Goal: Information Seeking & Learning: Find specific page/section

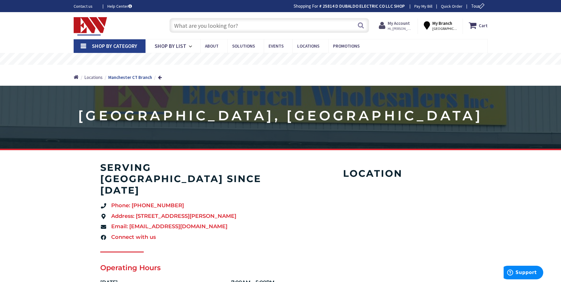
click at [404, 27] on span "Hi, [PERSON_NAME]" at bounding box center [400, 28] width 25 height 5
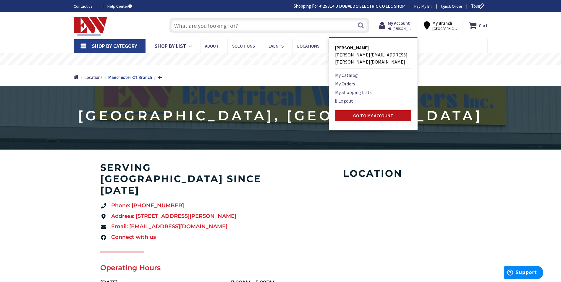
click at [514, 35] on div "Skip to Content Toggle Nav Search Cart My Cart Close" at bounding box center [280, 25] width 561 height 27
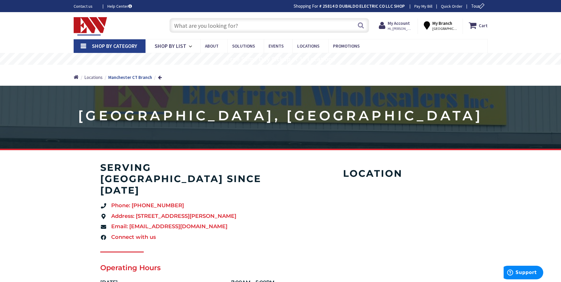
click at [204, 24] on input "text" at bounding box center [270, 25] width 200 height 15
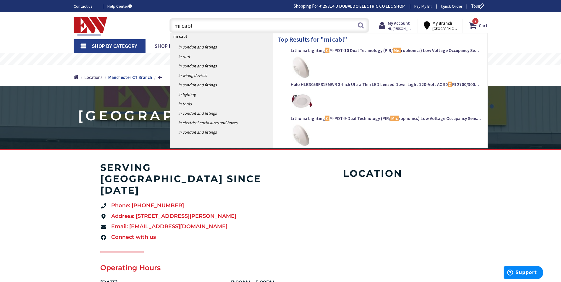
type input "mi cable"
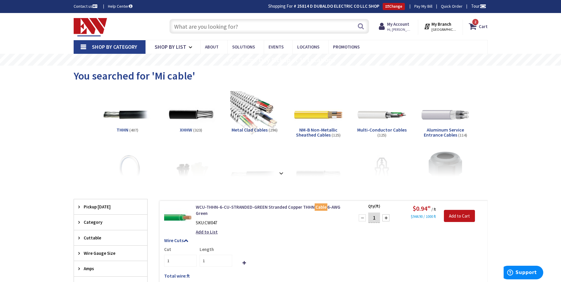
click at [219, 27] on input "text" at bounding box center [270, 26] width 200 height 15
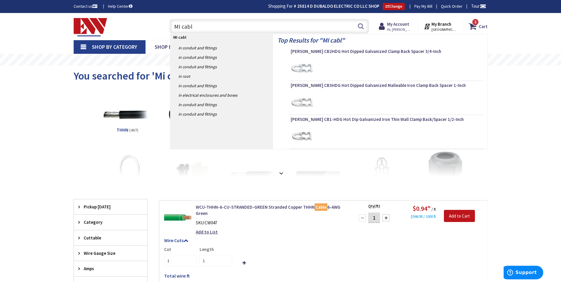
type input "MI cable"
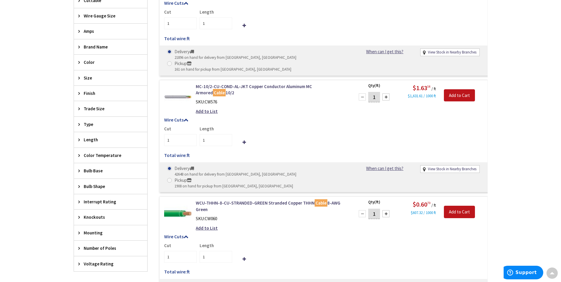
scroll to position [267, 0]
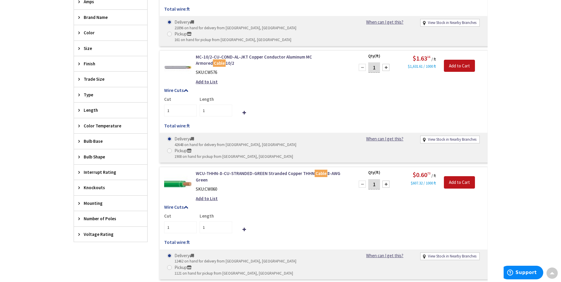
click at [81, 93] on icon at bounding box center [80, 95] width 4 height 4
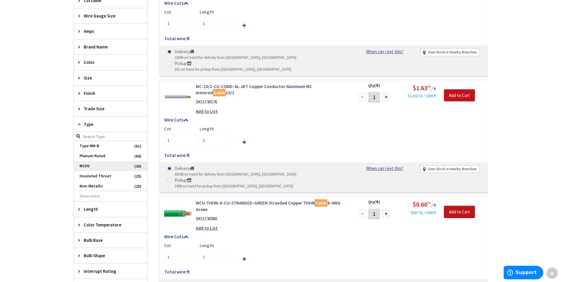
scroll to position [208, 0]
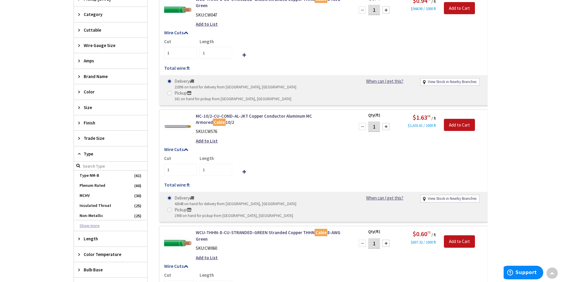
click at [91, 225] on button "Show more" at bounding box center [110, 226] width 73 height 10
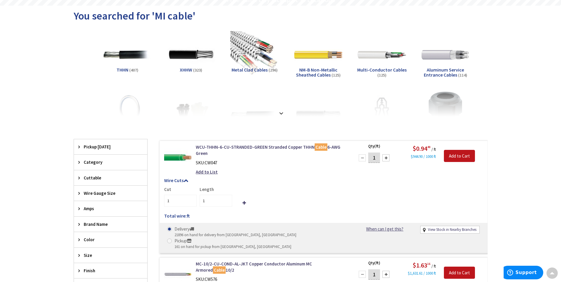
scroll to position [0, 0]
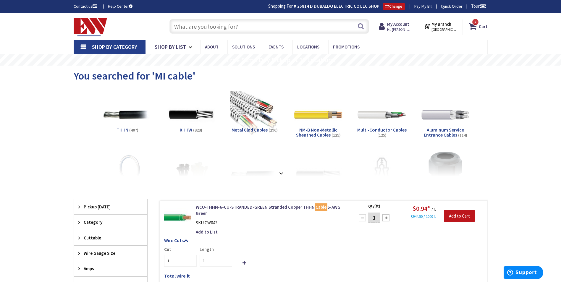
click at [185, 26] on input "text" at bounding box center [270, 26] width 200 height 15
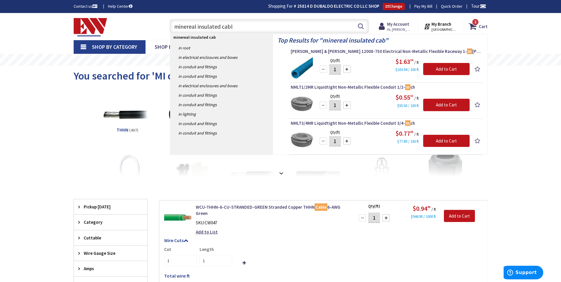
type input "minereal insulated cable"
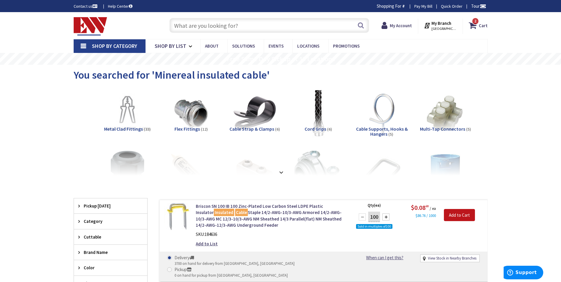
click at [268, 27] on input "text" at bounding box center [270, 25] width 200 height 15
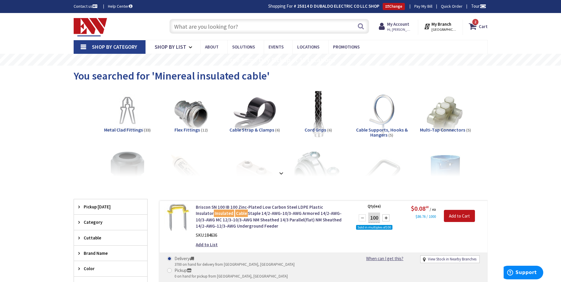
click at [201, 28] on input "text" at bounding box center [270, 26] width 200 height 15
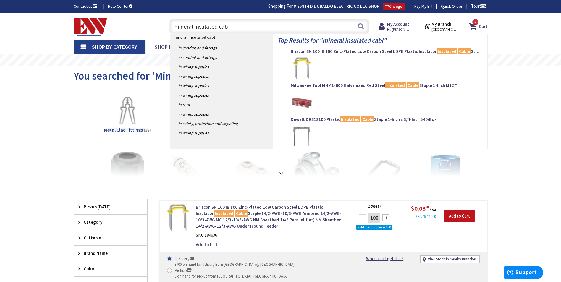
type input "mineral insulated cable"
